Goal: Navigation & Orientation: Find specific page/section

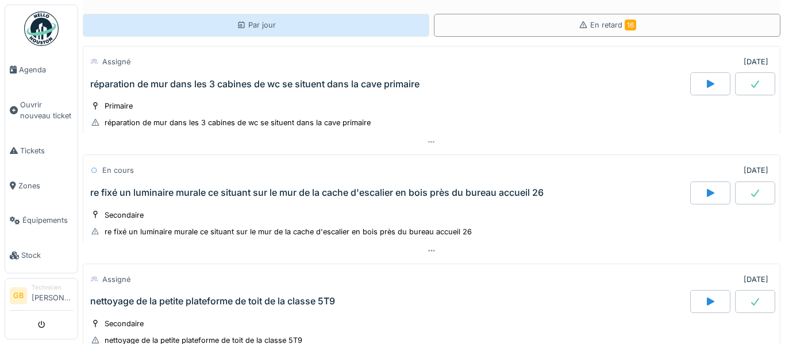
click at [325, 34] on div "Par jour" at bounding box center [256, 25] width 346 height 23
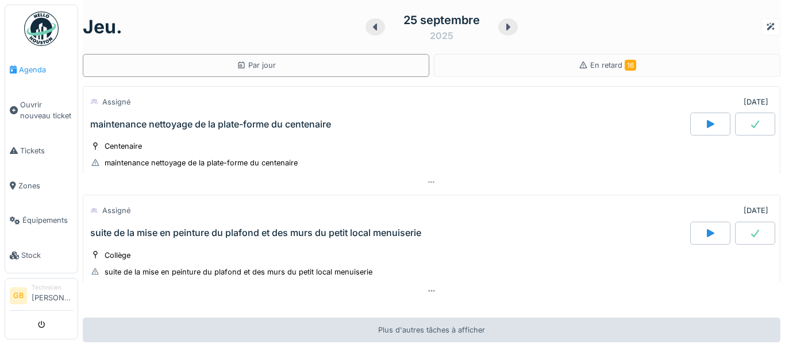
click at [47, 66] on span "Agenda" at bounding box center [46, 69] width 54 height 11
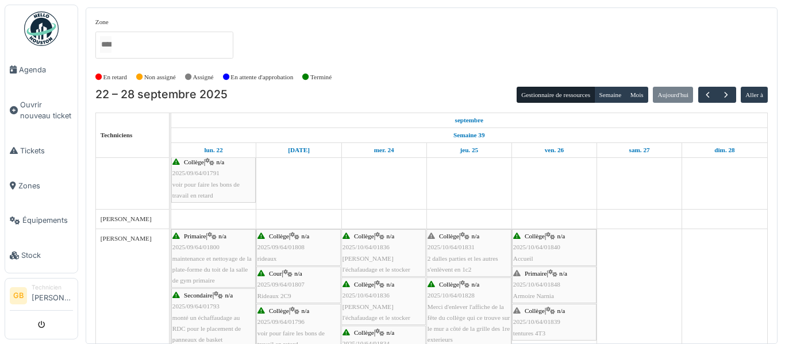
click at [767, 232] on div "Kot a poubelles Sortir les containers poubelles + restauration Tennis Club | n/…" at bounding box center [469, 251] width 596 height 186
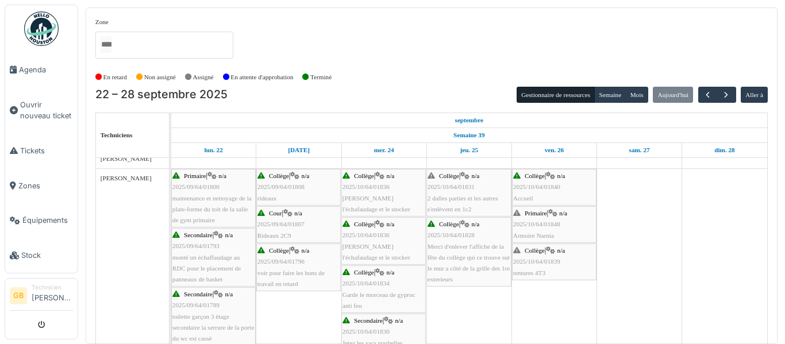
scroll to position [243, 0]
drag, startPoint x: 767, startPoint y: 232, endPoint x: 762, endPoint y: 247, distance: 16.2
click at [762, 247] on div "Kot a poubelles Sortir les containers poubelles + restauration Tennis Club | n/…" at bounding box center [469, 251] width 596 height 186
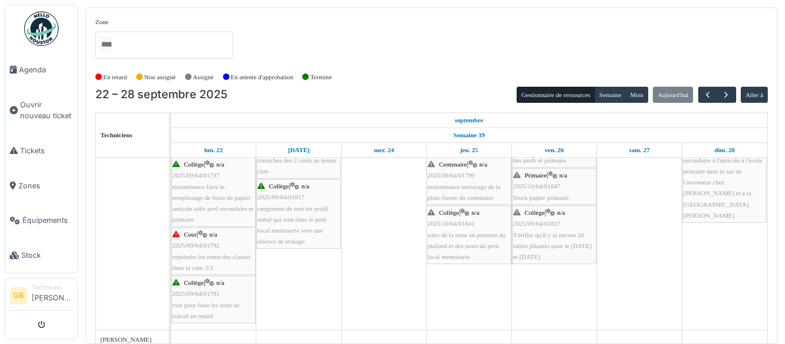
drag, startPoint x: 767, startPoint y: 205, endPoint x: 767, endPoint y: 198, distance: 6.9
click at [767, 198] on td "Kot a poubelles Sortir les containers poubelles + restauration Tennis Club | n/…" at bounding box center [469, 251] width 596 height 187
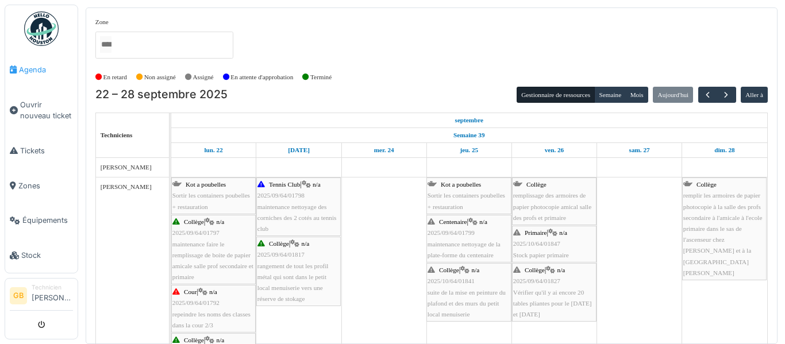
click at [37, 64] on span "Agenda" at bounding box center [46, 69] width 54 height 11
click at [573, 218] on div "Collège remplissage des armoires de papier photocopie amical salle des profs et…" at bounding box center [554, 201] width 82 height 44
